Goal: Transaction & Acquisition: Purchase product/service

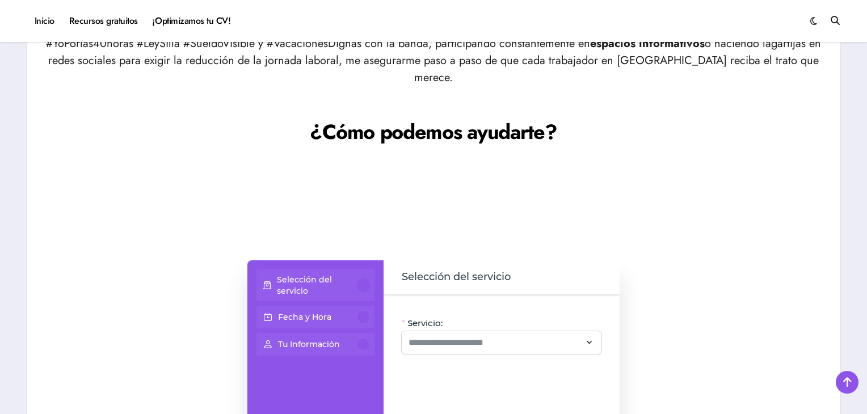
scroll to position [907, 0]
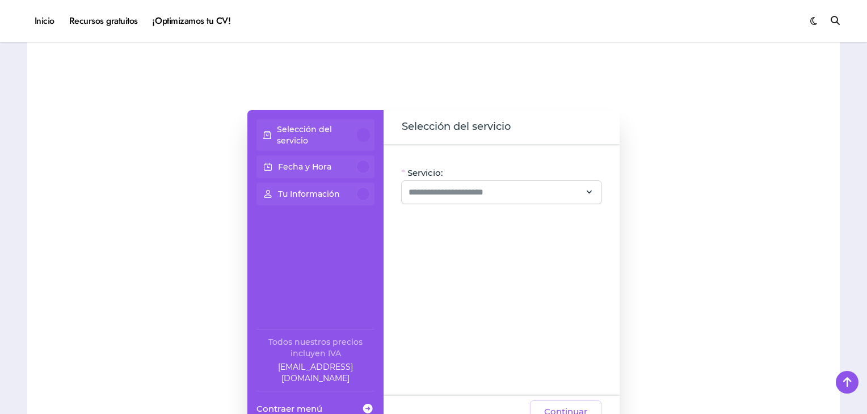
click at [304, 124] on p "Selección del servicio" at bounding box center [317, 135] width 81 height 23
click at [364, 128] on div at bounding box center [363, 135] width 13 height 14
click at [437, 185] on input "Servicio:" at bounding box center [494, 192] width 172 height 14
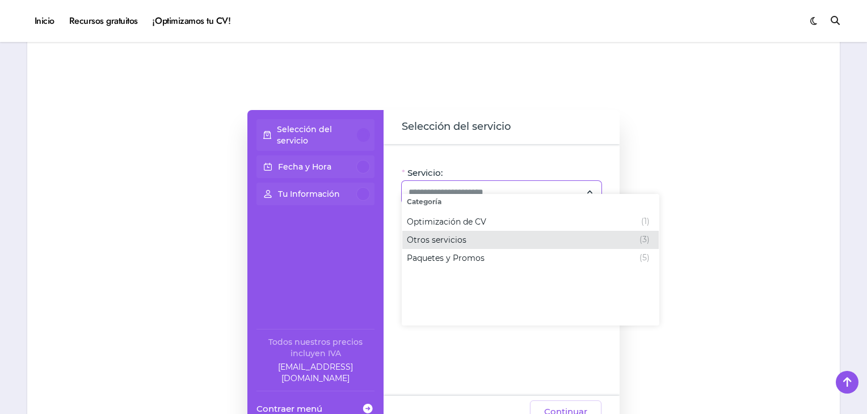
click at [461, 237] on span "Otros servicios" at bounding box center [437, 239] width 60 height 11
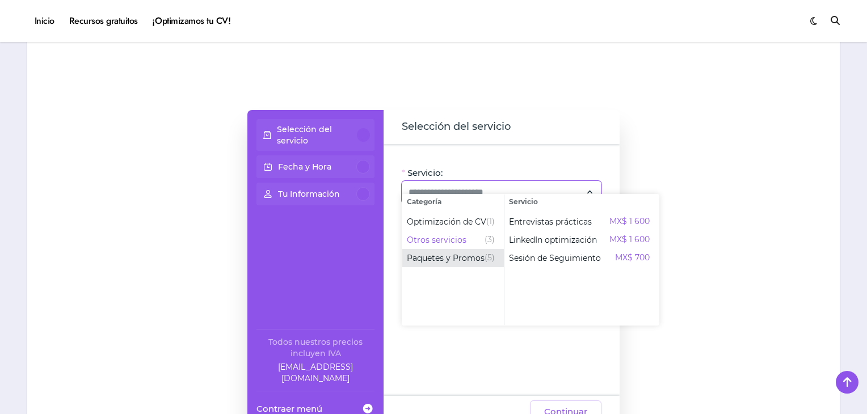
click at [455, 253] on span "Paquetes y Promos" at bounding box center [446, 257] width 78 height 11
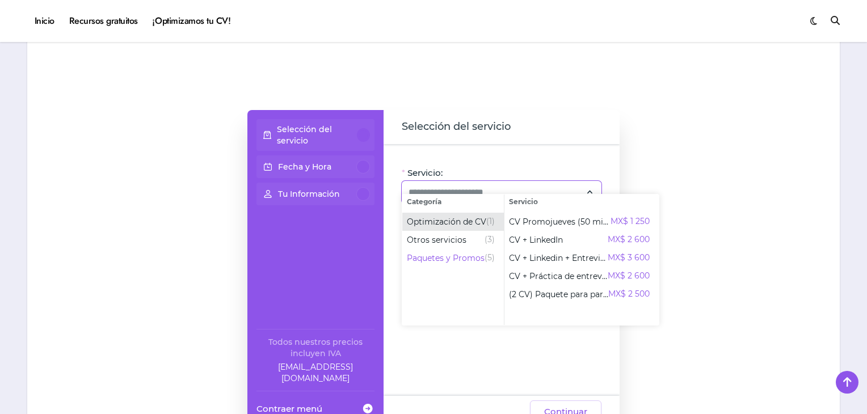
click at [415, 218] on span "Optimización de CV" at bounding box center [446, 221] width 79 height 11
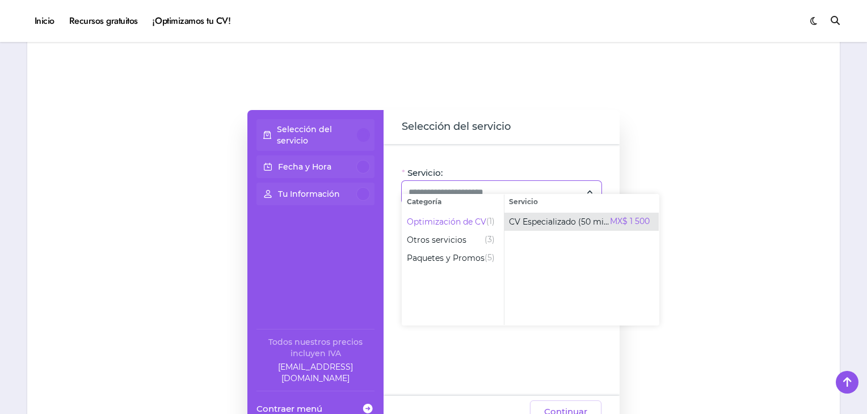
click at [555, 221] on span "CV Especializado (50 min)" at bounding box center [559, 221] width 101 height 11
type input "**********"
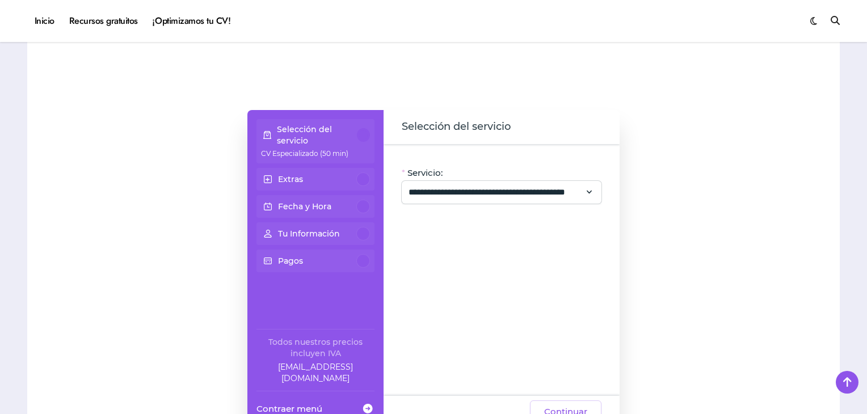
click at [327, 172] on div "Extras" at bounding box center [315, 179] width 109 height 14
click at [356, 172] on div "Extras" at bounding box center [315, 179] width 109 height 14
click at [449, 185] on input "**********" at bounding box center [494, 192] width 172 height 14
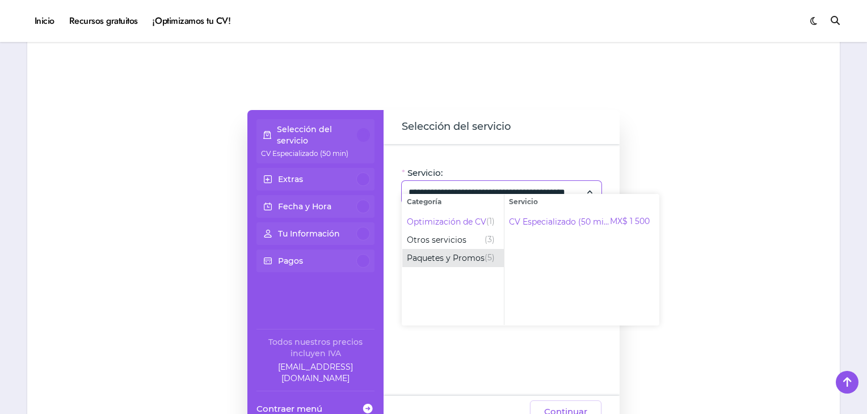
click at [451, 259] on span "Paquetes y Promos" at bounding box center [446, 257] width 78 height 11
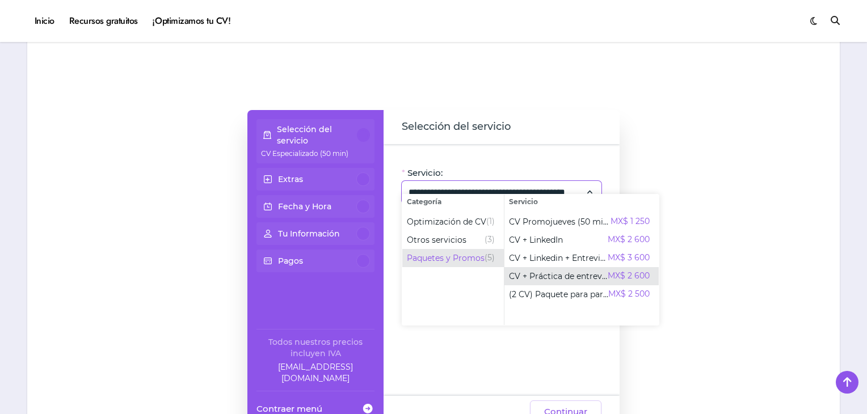
scroll to position [964, 0]
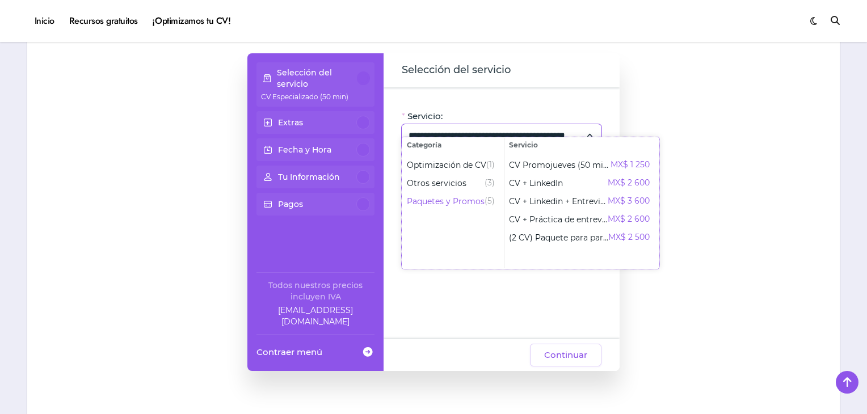
click at [440, 240] on ul "Optimización de CV (1) Otros servicios (3) Paquetes y Promos (5)" at bounding box center [453, 211] width 102 height 116
click at [478, 164] on span "Optimización de CV" at bounding box center [446, 164] width 79 height 11
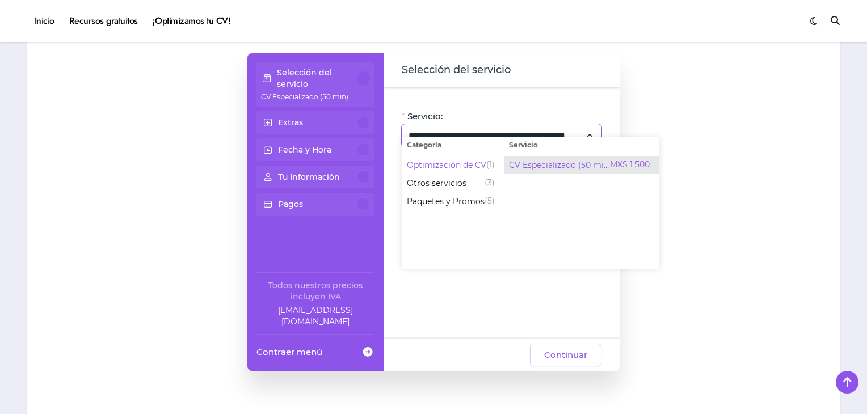
click at [567, 167] on span "CV Especializado (50 min)" at bounding box center [559, 164] width 101 height 11
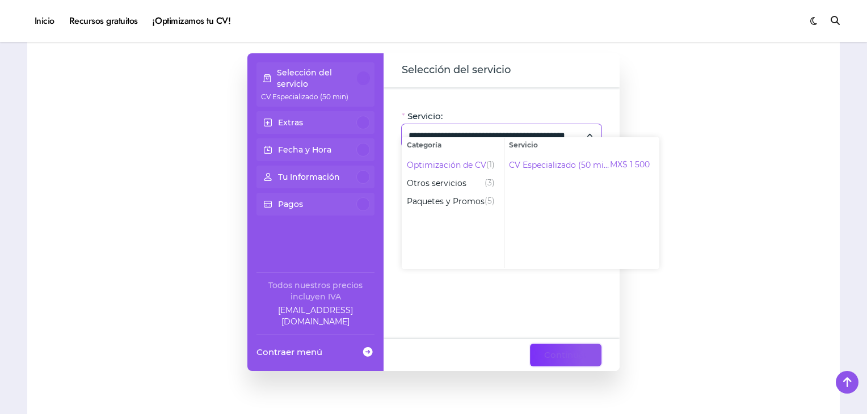
click at [578, 348] on span "Continuar" at bounding box center [565, 355] width 43 height 14
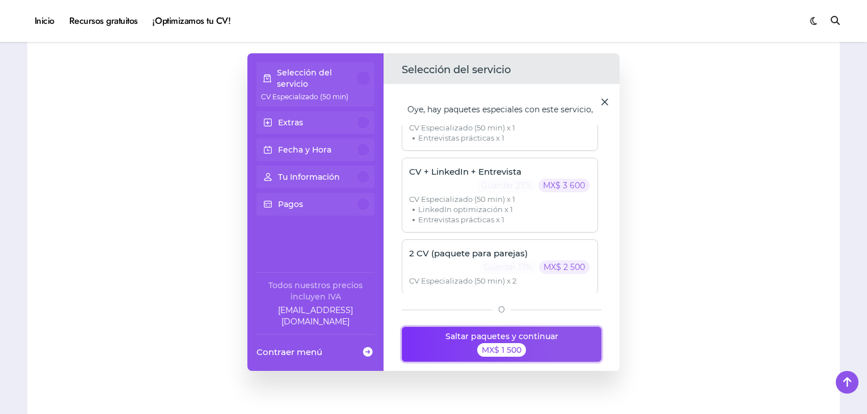
click at [470, 327] on button "Saltar paquetes y continuar MX$ 1 500" at bounding box center [502, 344] width 200 height 35
